Goal: Obtain resource: Obtain resource

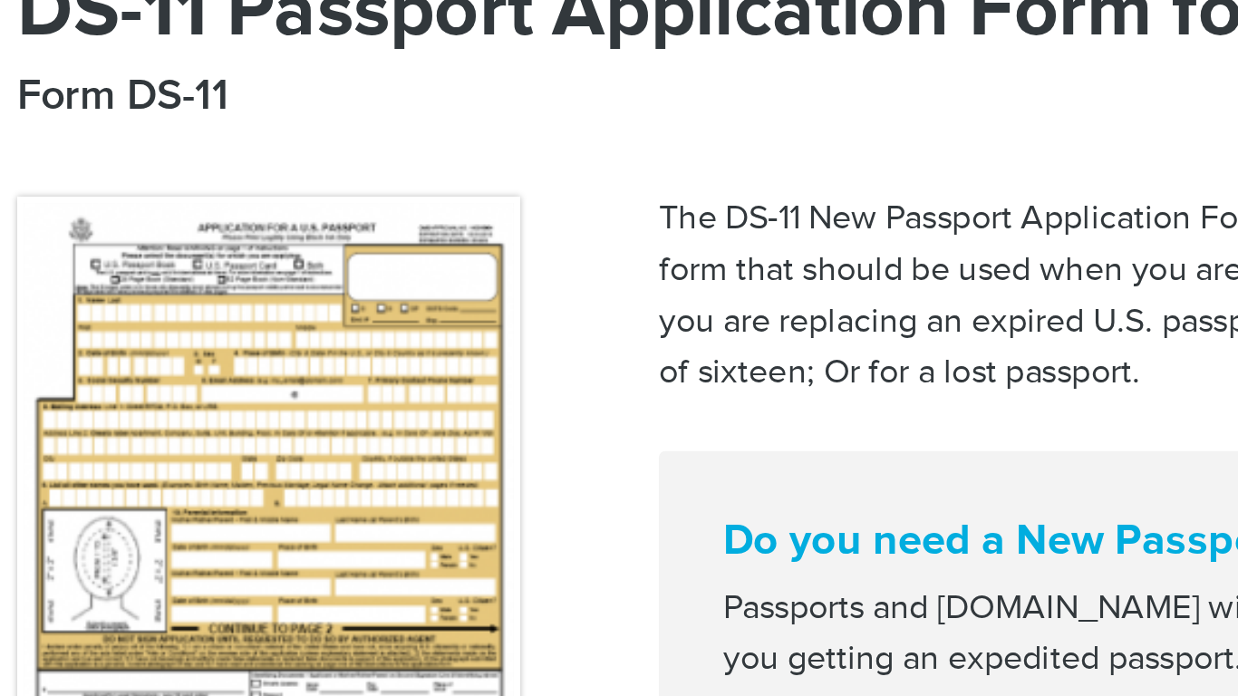
click at [216, 328] on img at bounding box center [195, 415] width 213 height 277
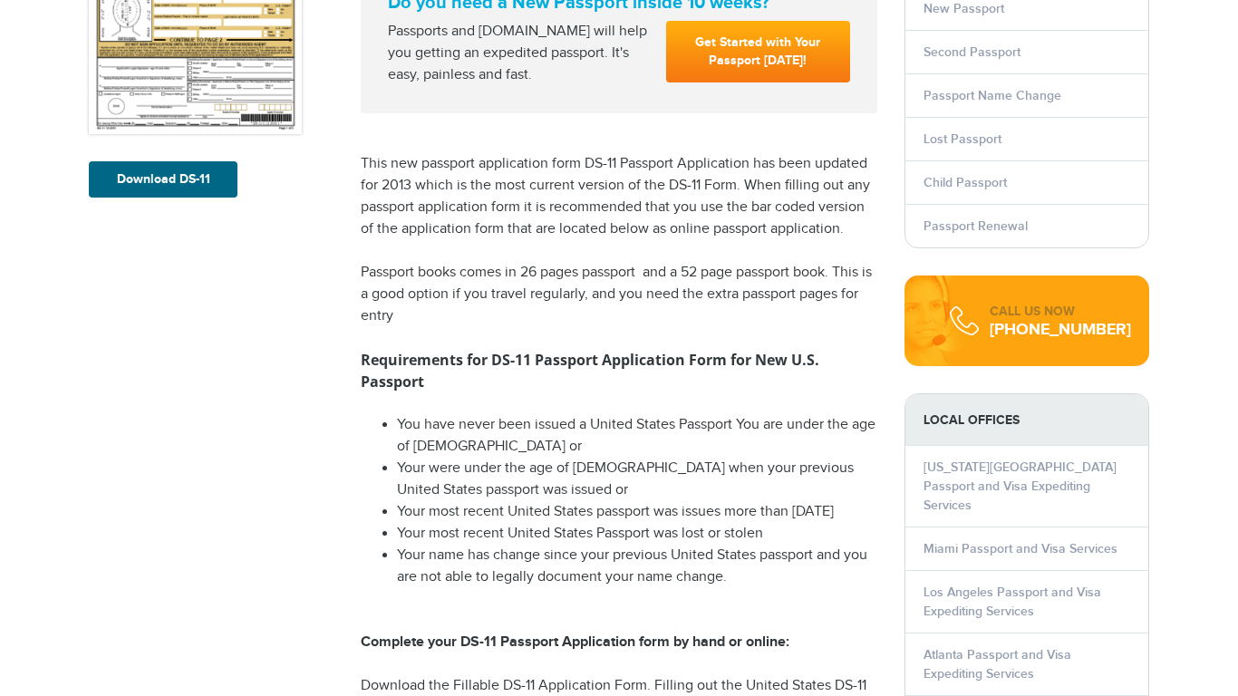
scroll to position [422, 0]
